Goal: Check status: Check status

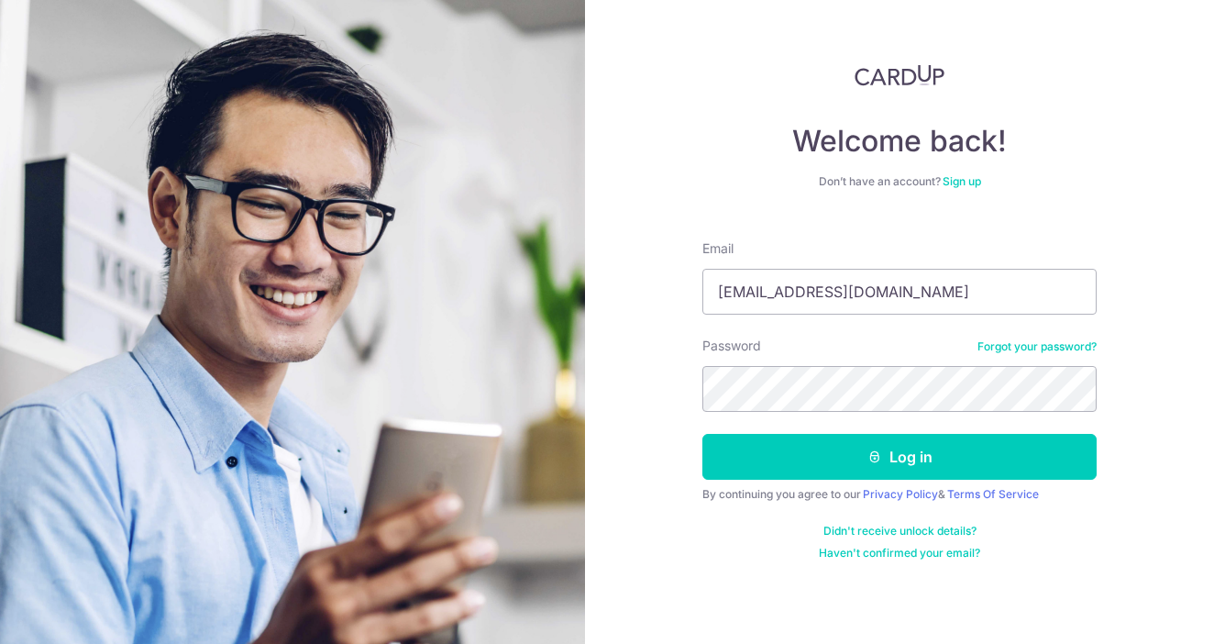
type input "[EMAIL_ADDRESS][DOMAIN_NAME]"
click at [702, 434] on button "Log in" at bounding box center [899, 457] width 394 height 46
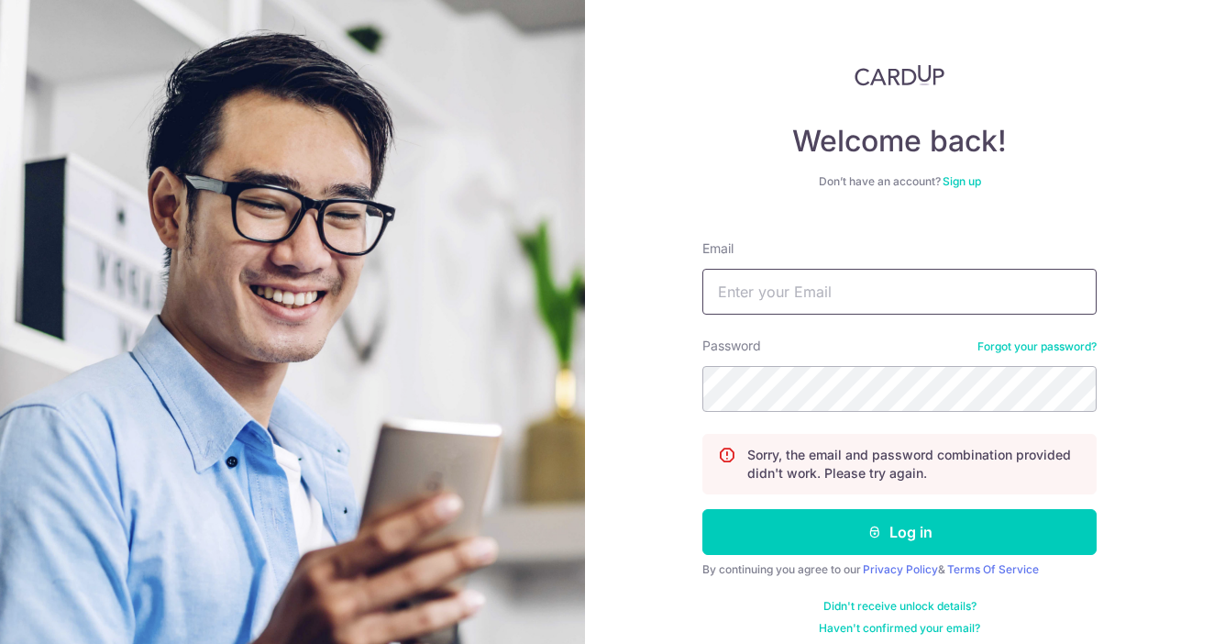
click at [745, 292] on input "Email" at bounding box center [899, 292] width 394 height 46
type input "[EMAIL_ADDRESS][DOMAIN_NAME]"
click at [702, 509] on button "Log in" at bounding box center [899, 532] width 394 height 46
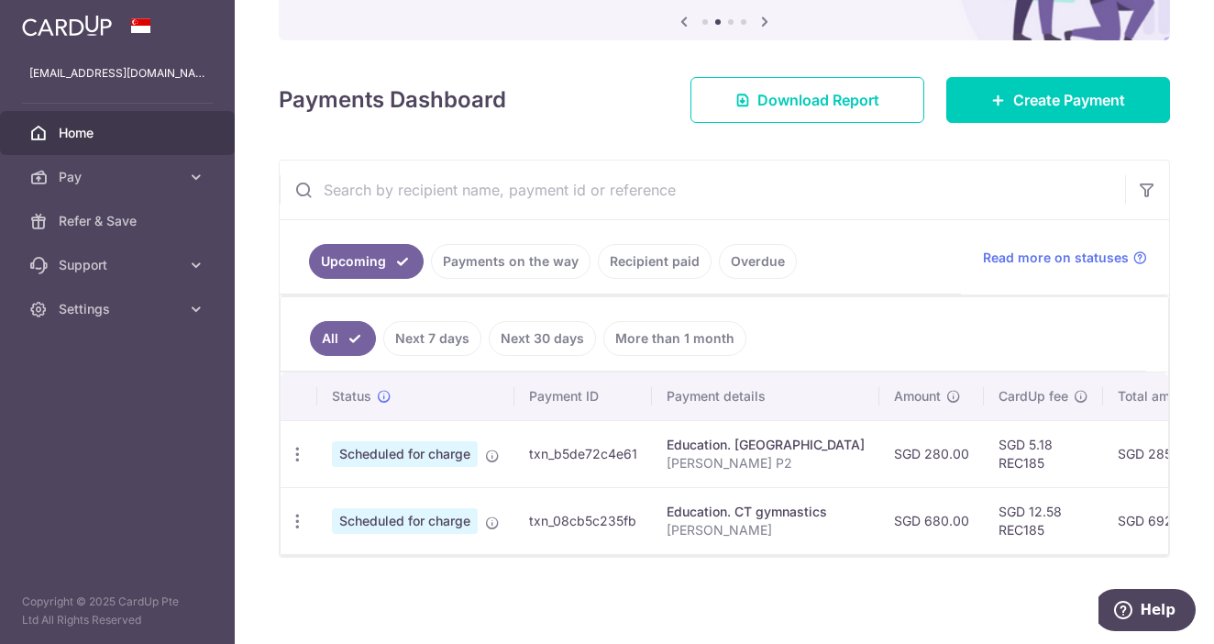
click at [537, 261] on link "Payments on the way" at bounding box center [511, 261] width 160 height 35
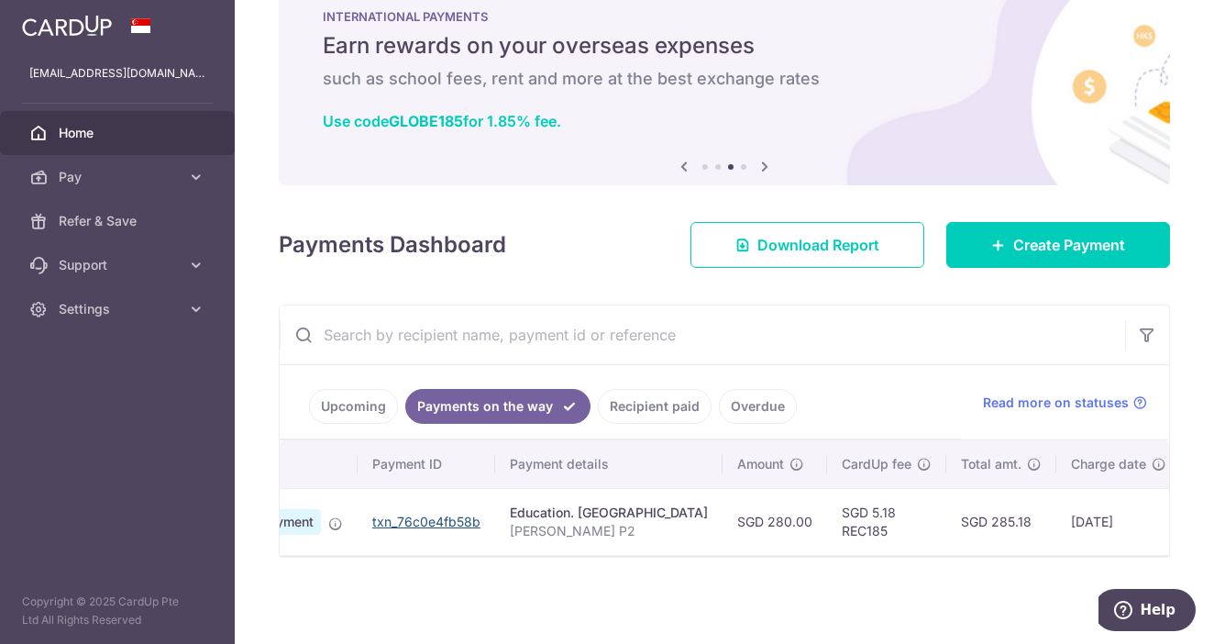
scroll to position [0, 116]
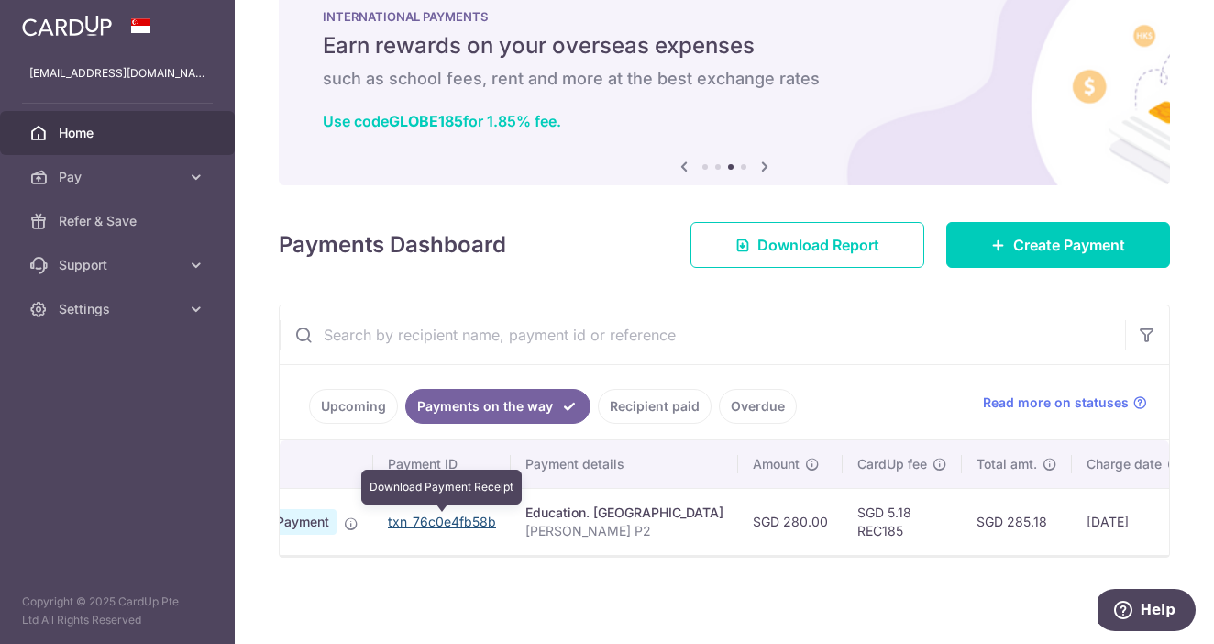
click at [480, 528] on link "txn_76c0e4fb58b" at bounding box center [442, 521] width 108 height 16
